Goal: Information Seeking & Learning: Learn about a topic

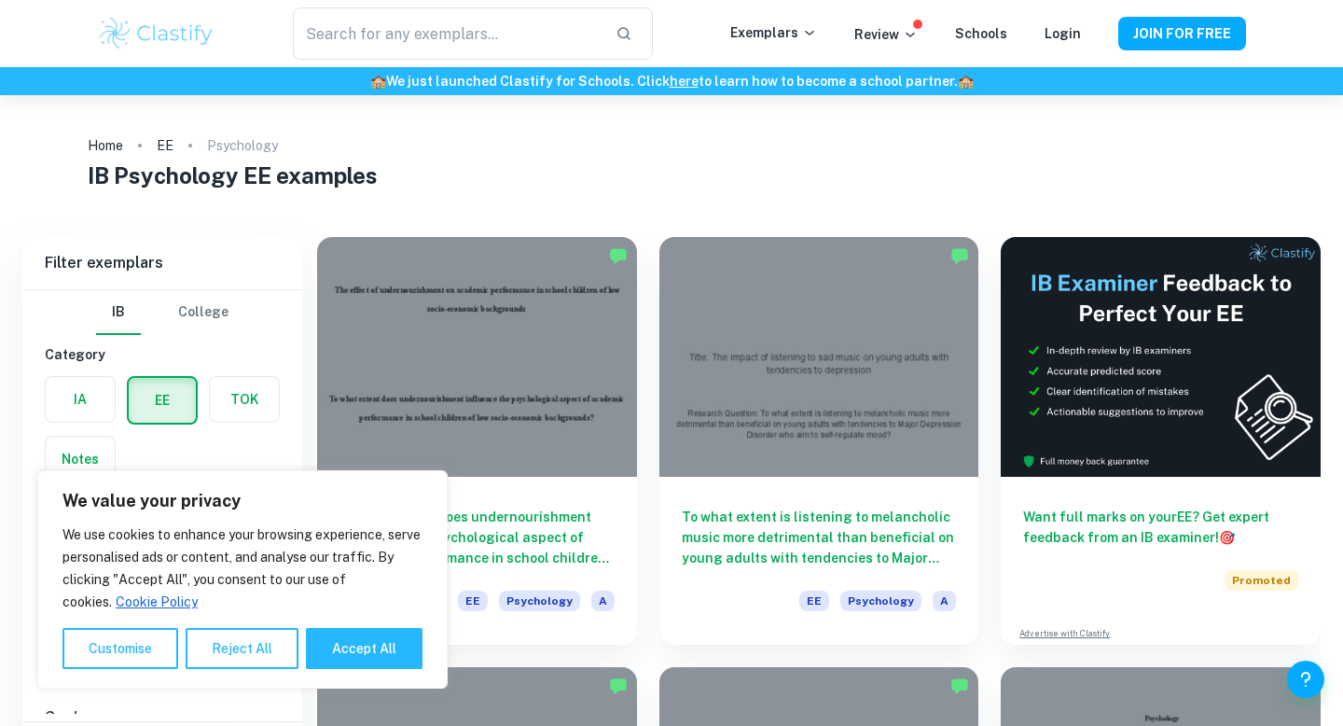
scroll to position [54, 0]
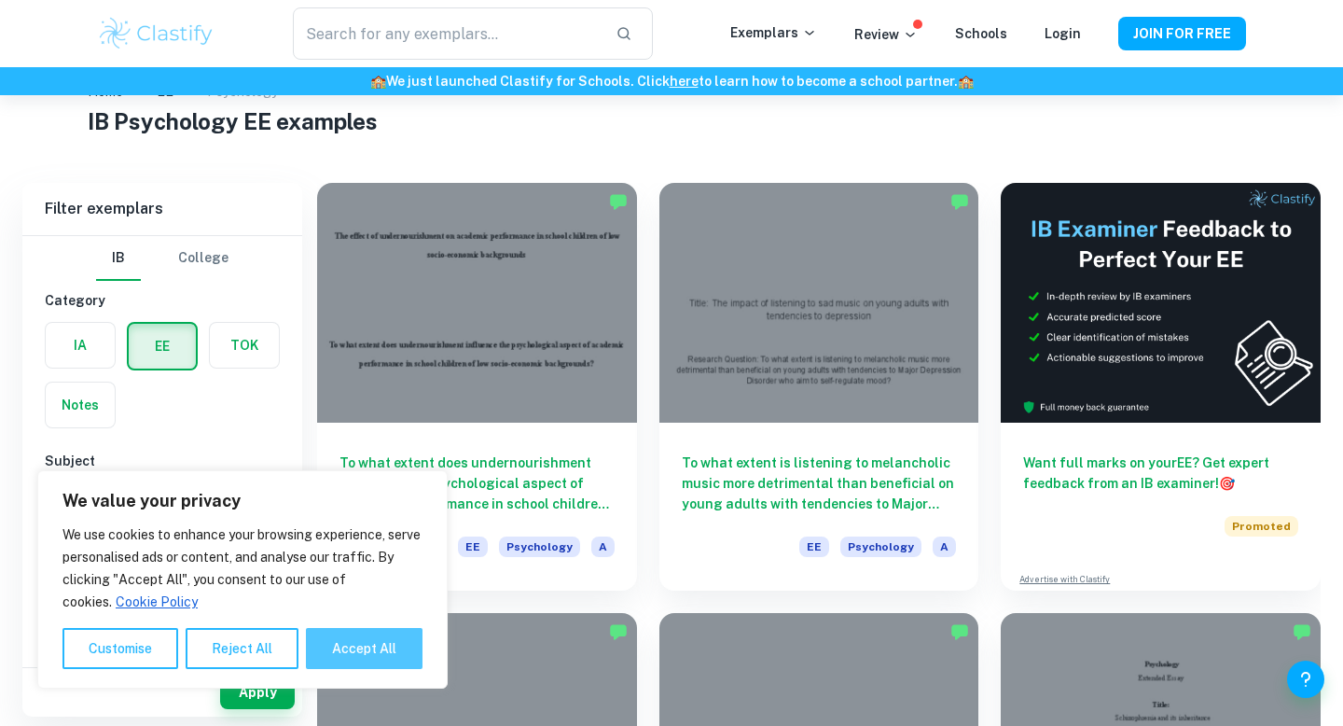
click at [355, 654] on button "Accept All" at bounding box center [364, 648] width 117 height 41
checkbox input "true"
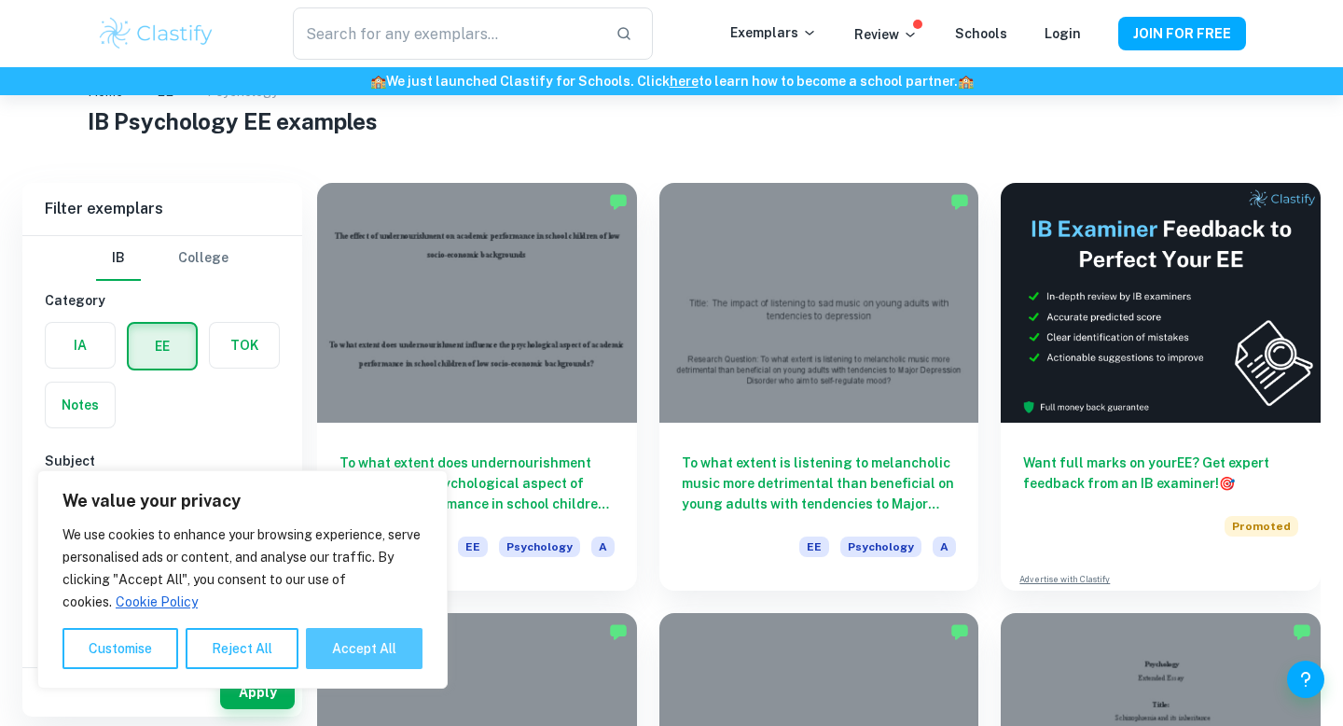
checkbox input "true"
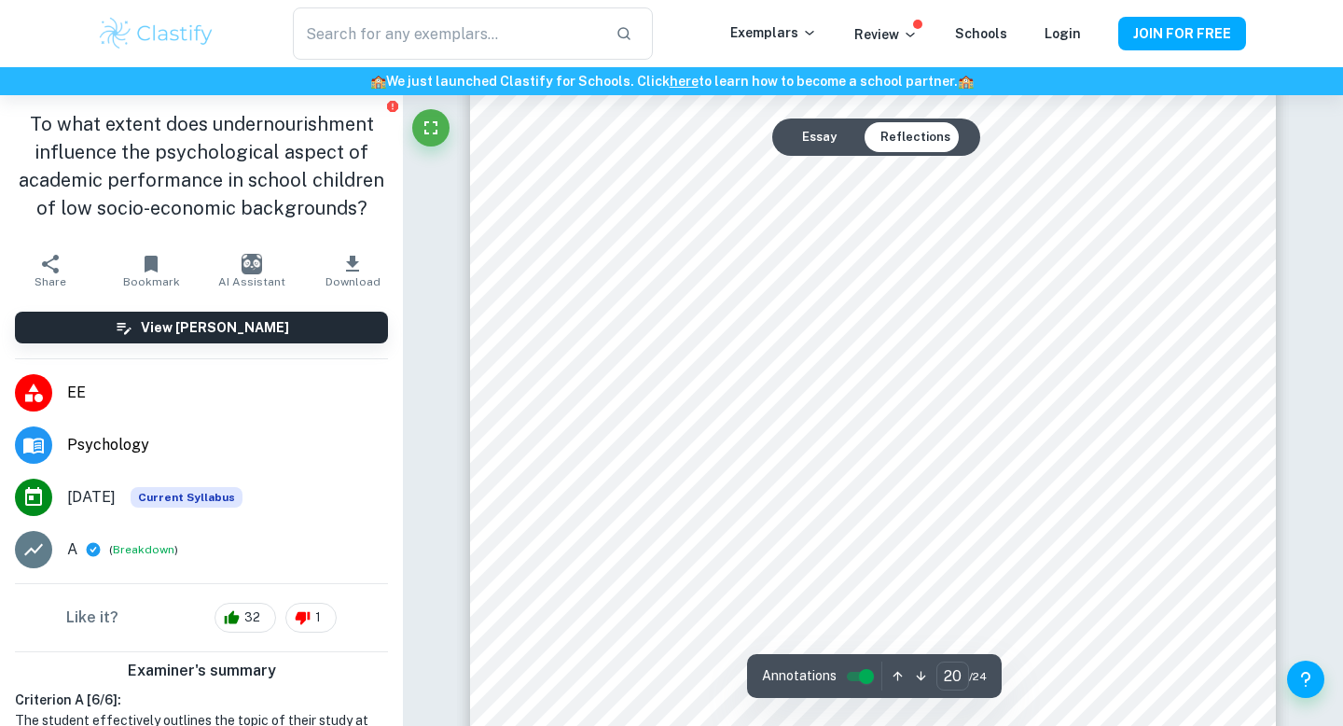
scroll to position [22734, 0]
type input "22"
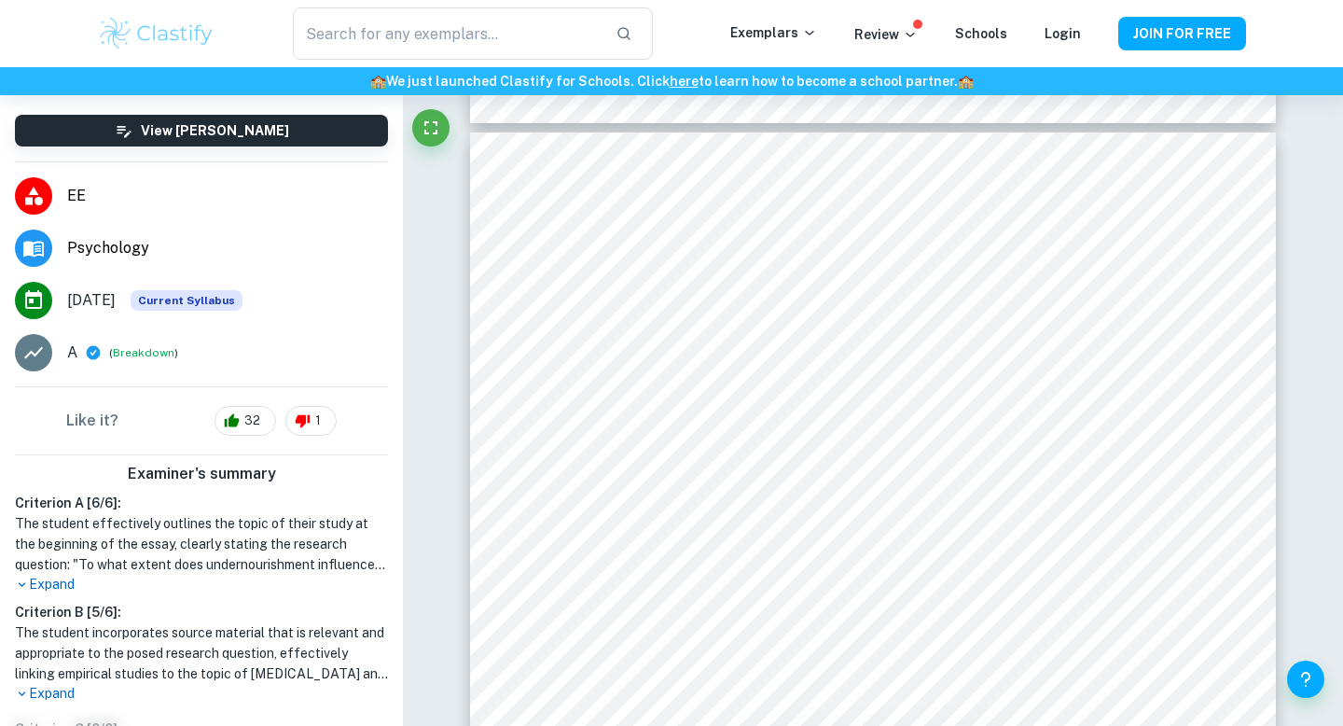
scroll to position [257, 0]
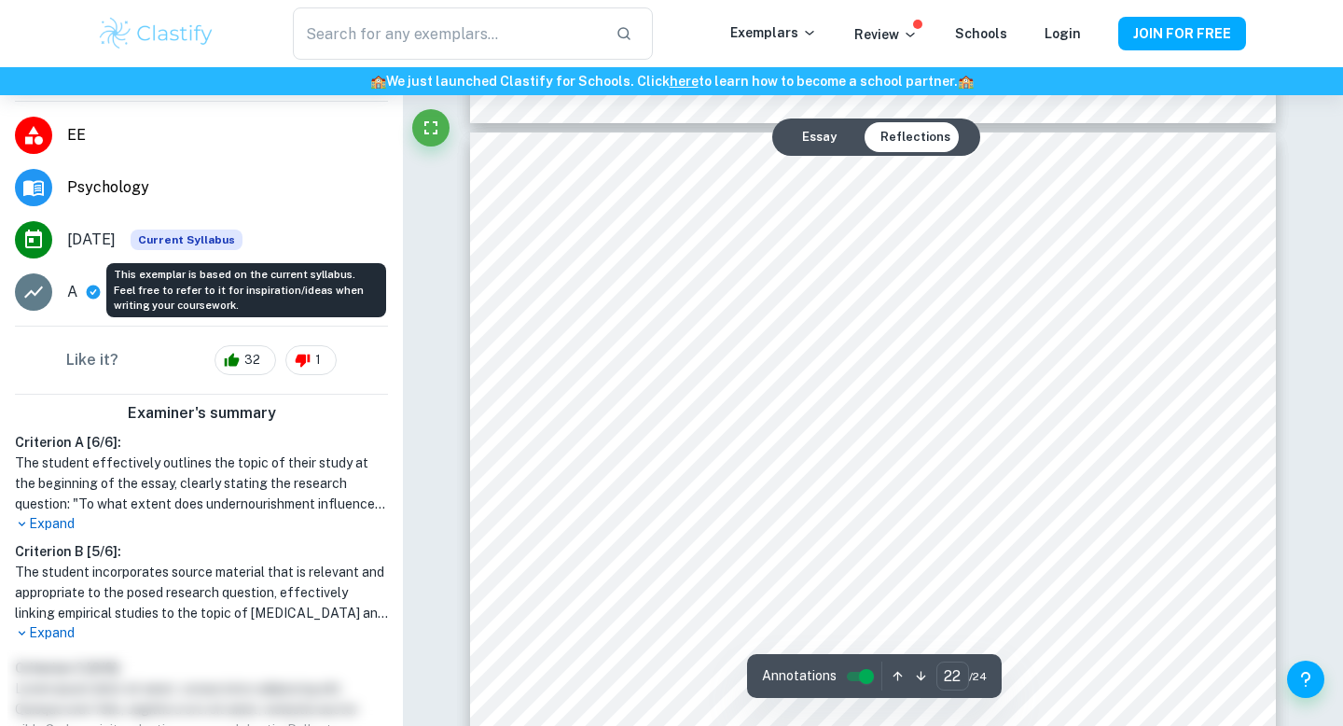
click at [231, 242] on span "Current Syllabus" at bounding box center [187, 239] width 112 height 21
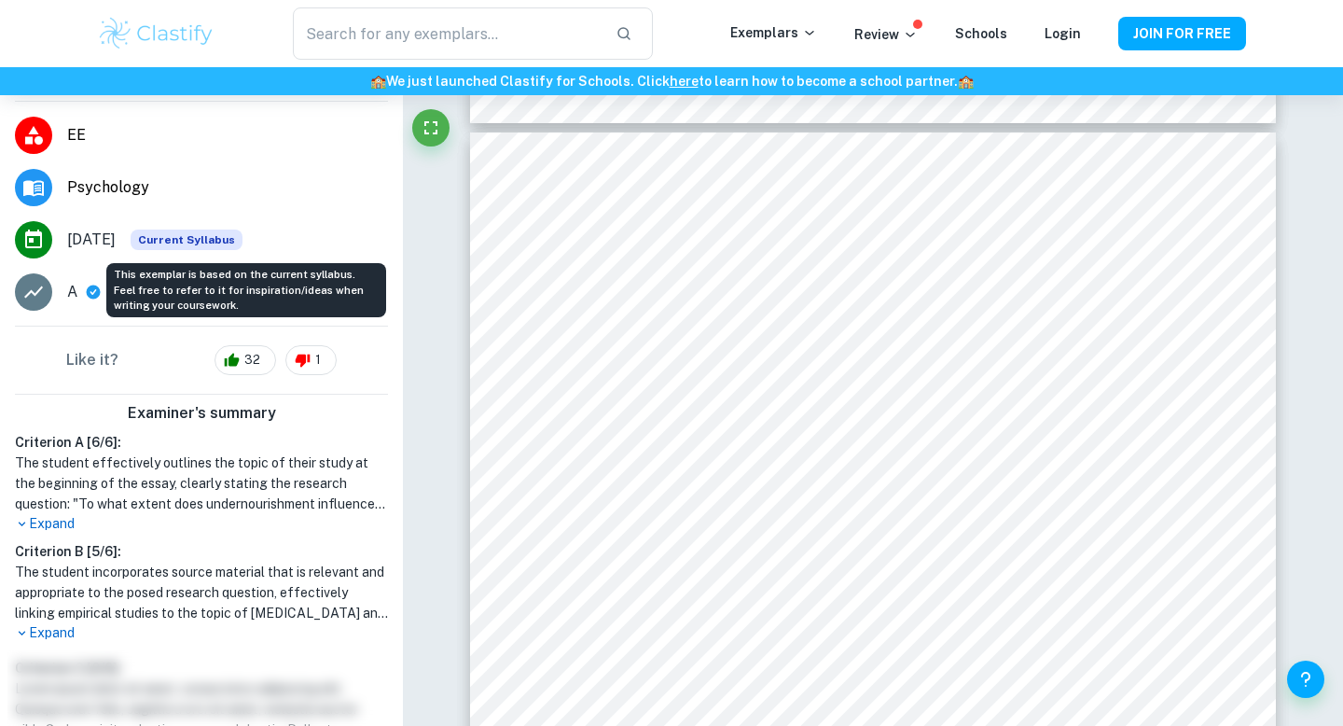
click at [231, 242] on span "Current Syllabus" at bounding box center [187, 239] width 112 height 21
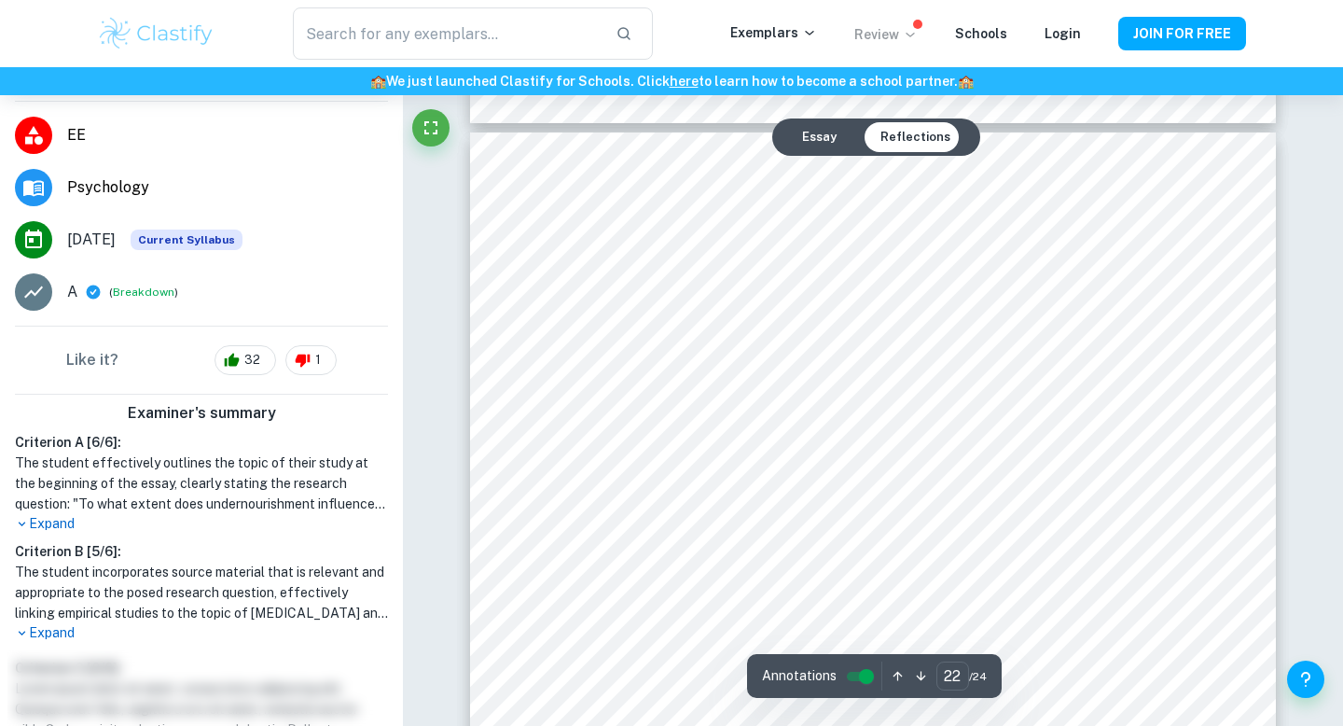
click at [896, 35] on p "Review" at bounding box center [886, 34] width 63 height 21
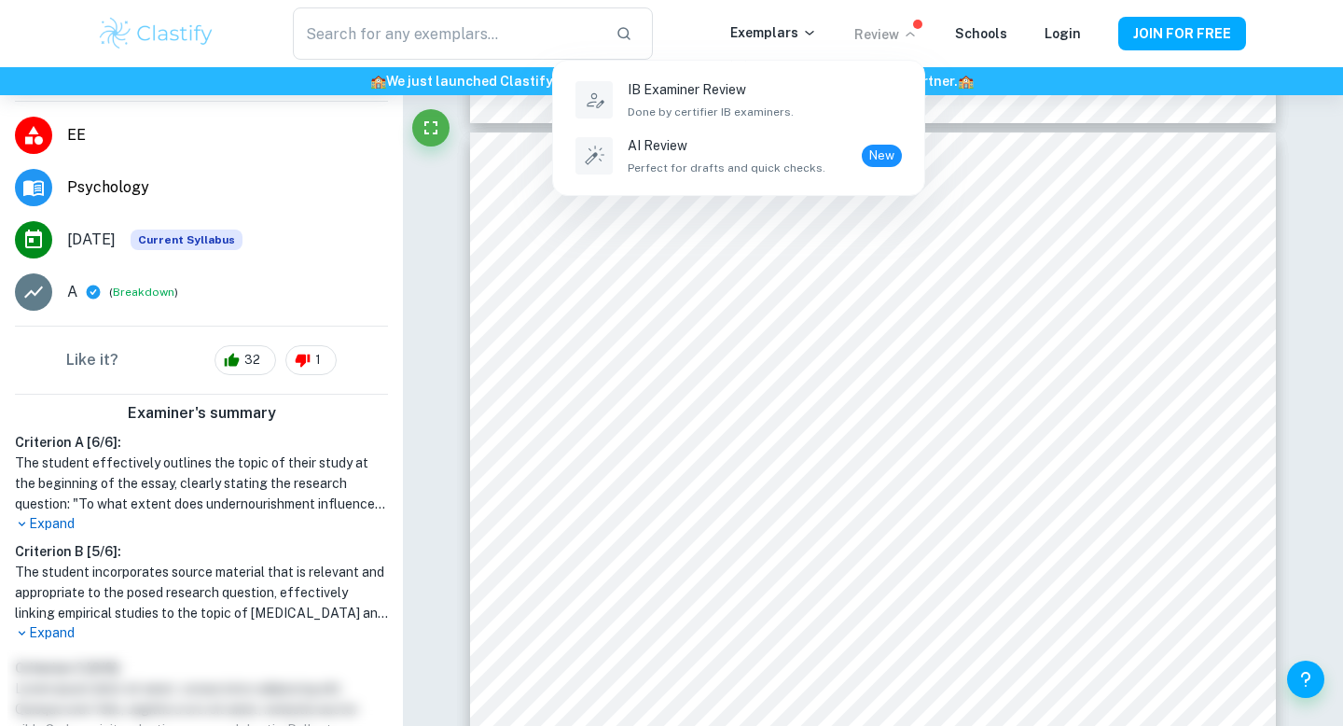
click at [907, 19] on div at bounding box center [671, 363] width 1343 height 726
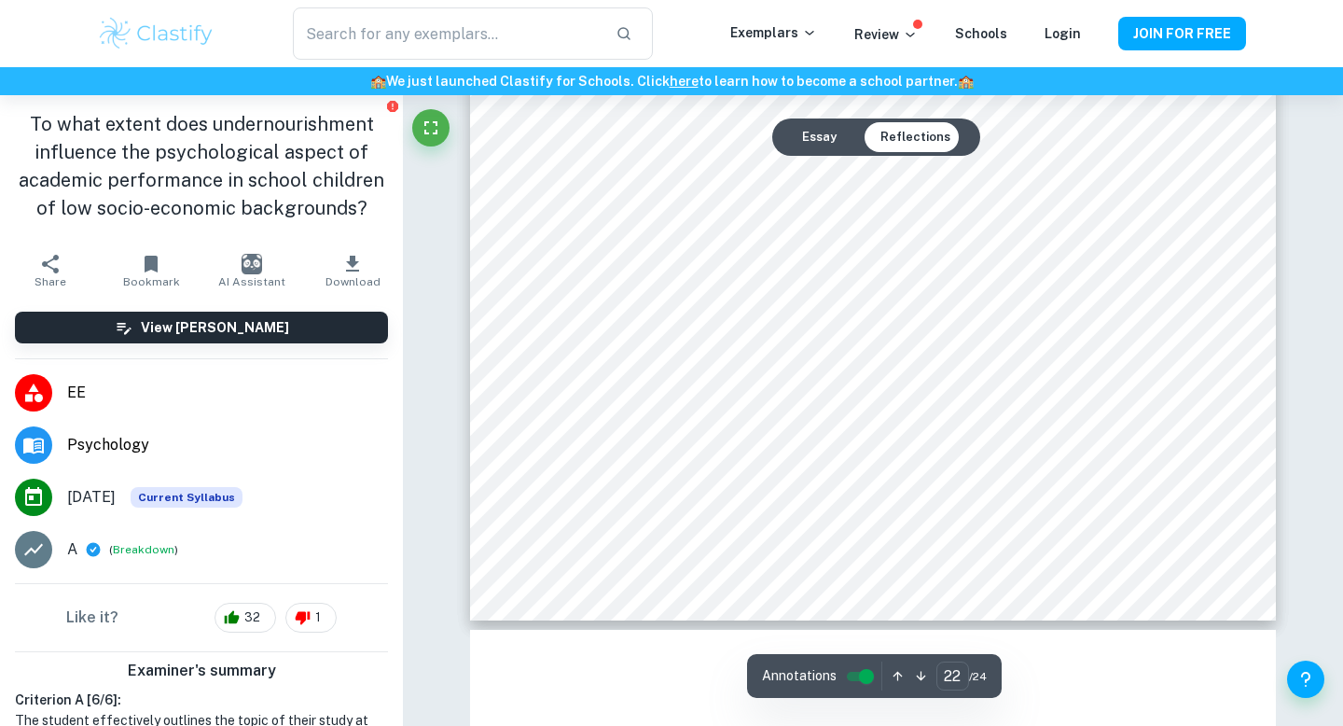
scroll to position [24767, 0]
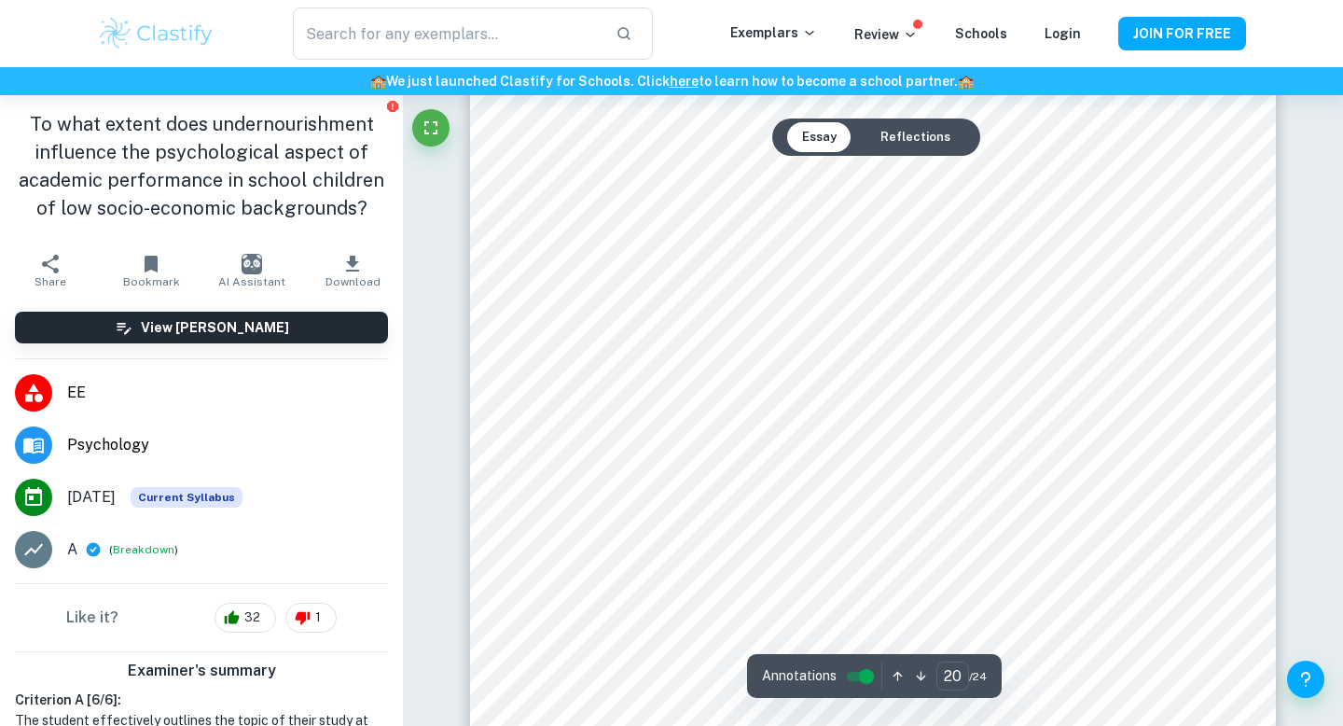
scroll to position [22119, 0]
